Goal: Transaction & Acquisition: Book appointment/travel/reservation

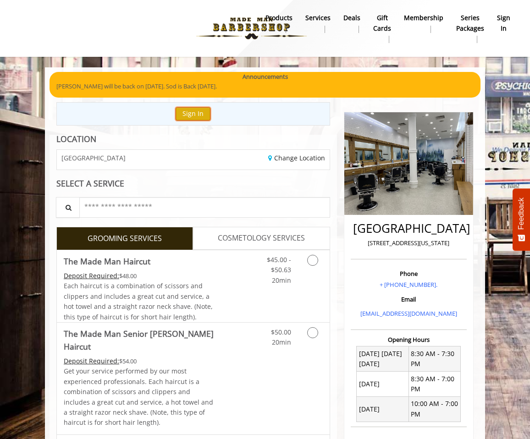
click at [197, 119] on button "Sign In" at bounding box center [192, 113] width 35 height 13
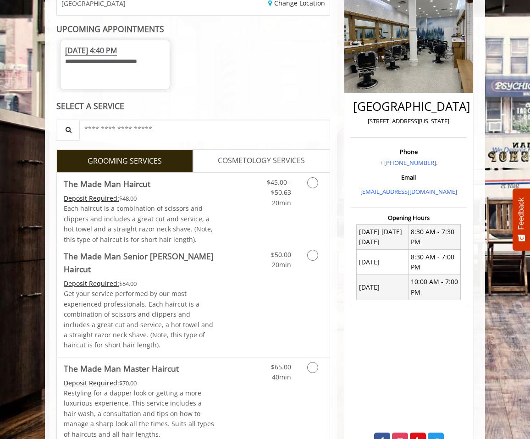
scroll to position [35, 0]
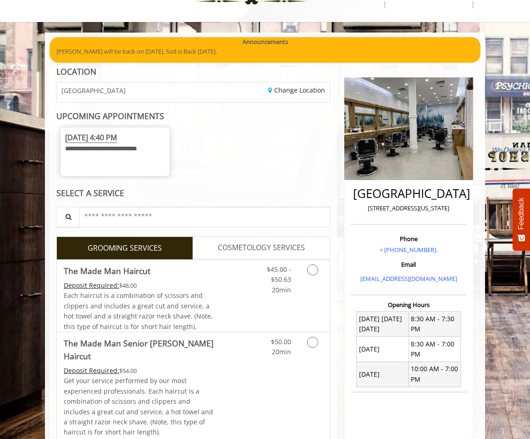
click at [117, 140] on span "[DATE] 4:40 PM" at bounding box center [91, 137] width 52 height 11
click at [191, 174] on div "**********" at bounding box center [192, 152] width 273 height 56
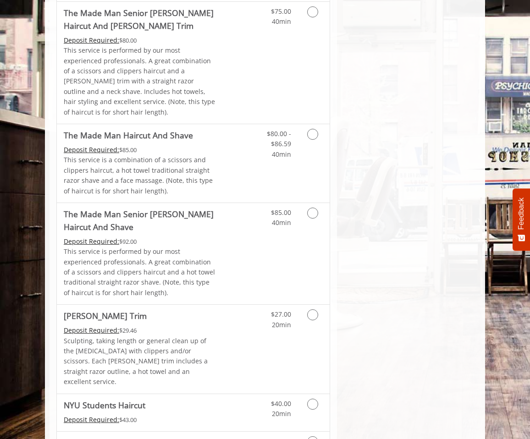
scroll to position [1006, 0]
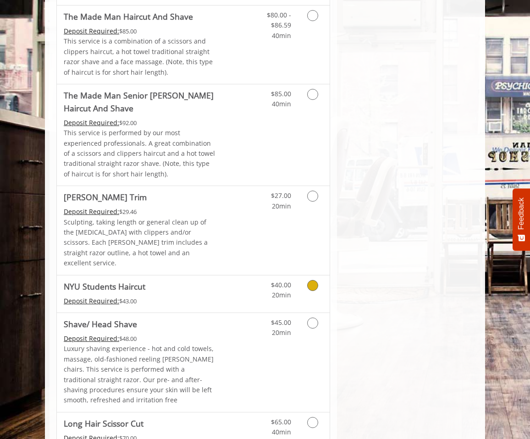
click at [254, 275] on div "$40.00 20min" at bounding box center [276, 287] width 44 height 25
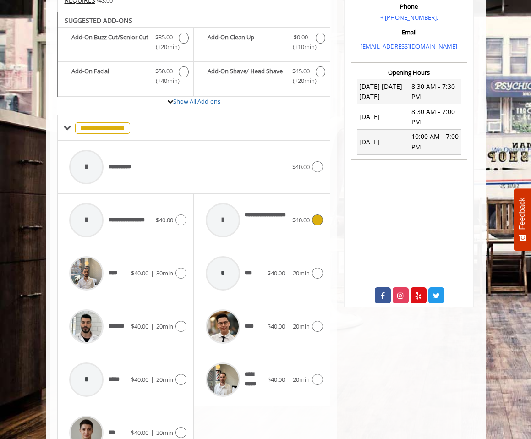
scroll to position [279, 0]
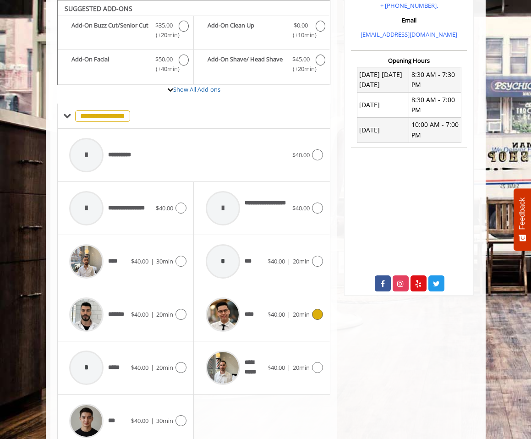
click at [287, 311] on span "|" at bounding box center [288, 314] width 3 height 8
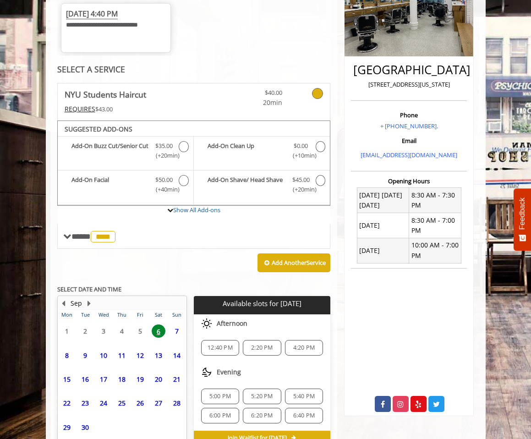
scroll to position [210, 0]
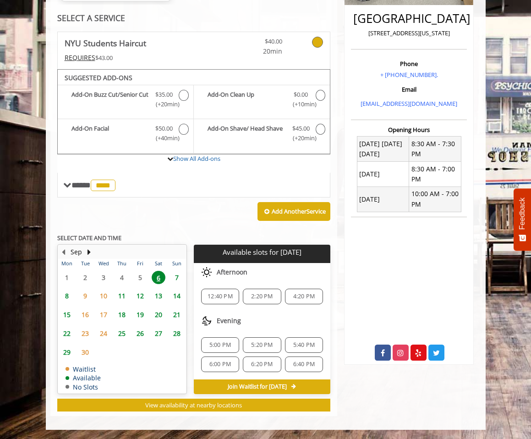
click at [232, 297] on span "12:40 PM" at bounding box center [220, 296] width 25 height 7
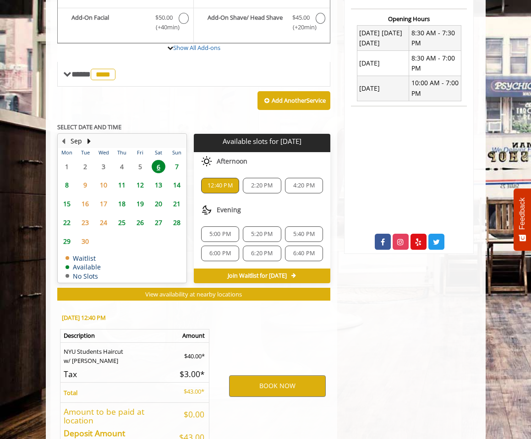
scroll to position [381, 0]
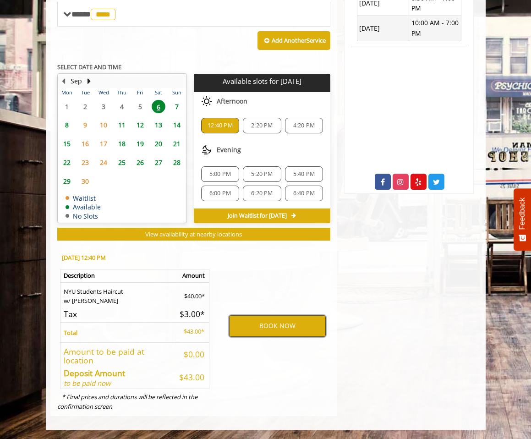
click at [276, 324] on button "BOOK NOW" at bounding box center [277, 325] width 97 height 21
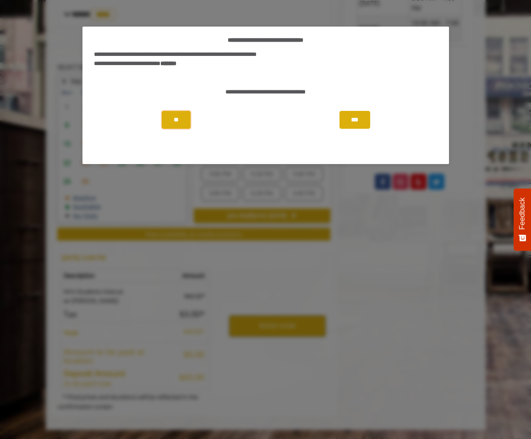
click at [181, 126] on button "**" at bounding box center [176, 120] width 29 height 18
